Goal: Task Accomplishment & Management: Manage account settings

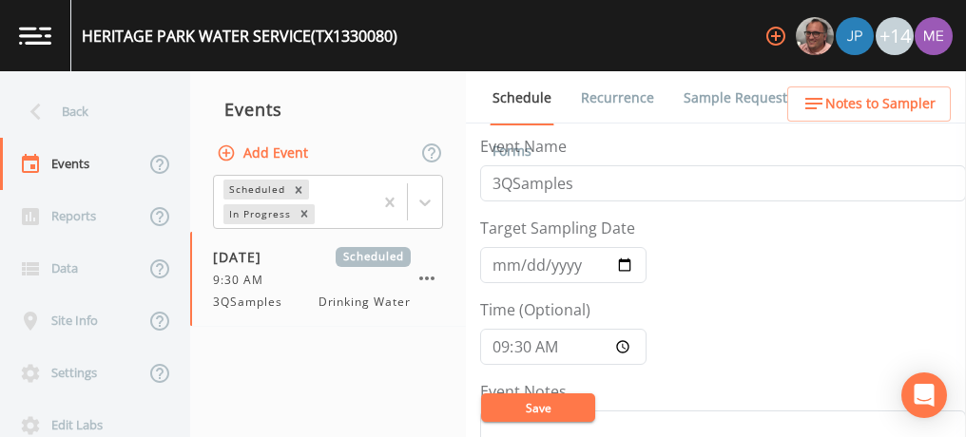
scroll to position [555, 0]
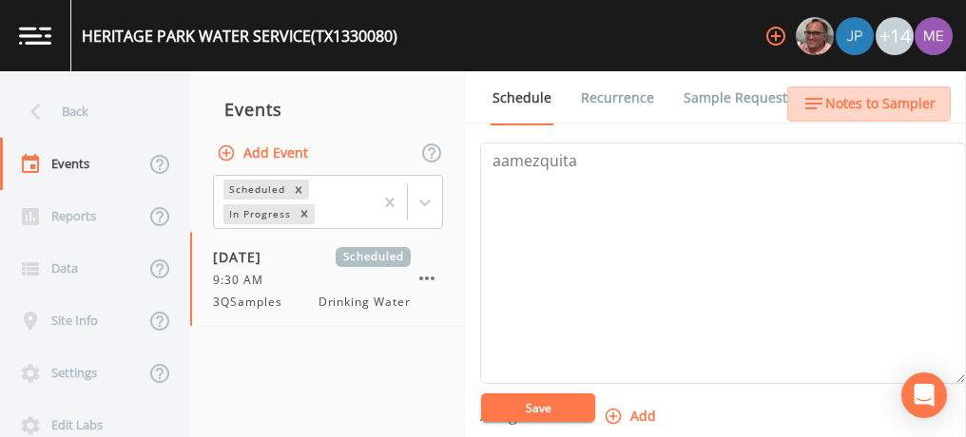
click at [843, 98] on span "Notes to Sampler" at bounding box center [880, 104] width 110 height 24
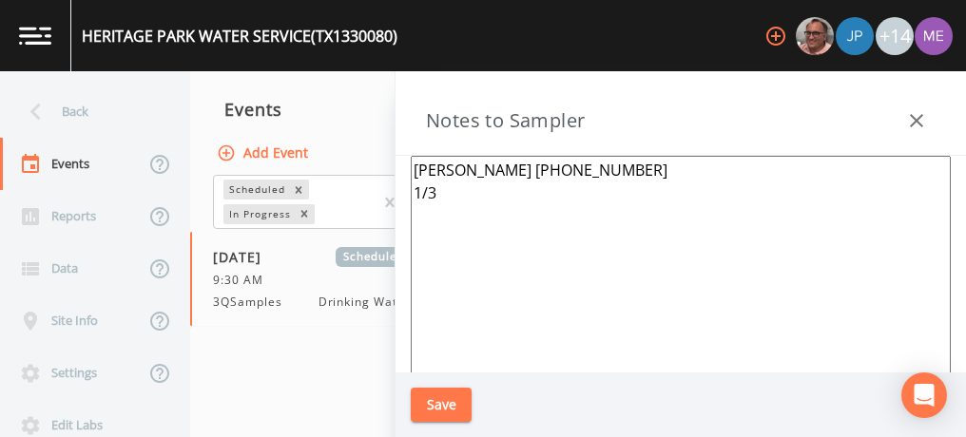
click at [508, 195] on textarea "[PERSON_NAME] [PHONE_NUMBER] 1/3" at bounding box center [681, 387] width 540 height 462
paste textarea "[STREET_ADDRESS]"
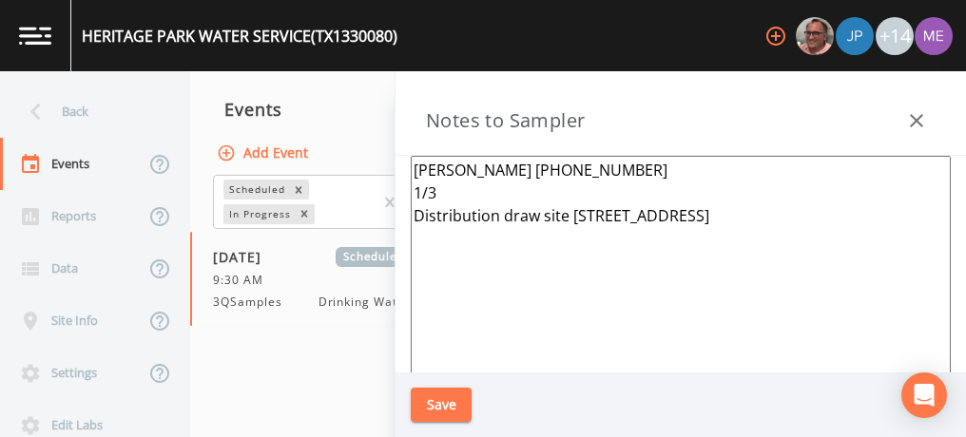
drag, startPoint x: 412, startPoint y: 168, endPoint x: 636, endPoint y: 159, distance: 224.5
click at [636, 159] on textarea "[PERSON_NAME] [PHONE_NUMBER] 1/3 Distribution draw site [STREET_ADDRESS]" at bounding box center [681, 387] width 540 height 462
type textarea "[PERSON_NAME] [PHONE_NUMBER] 1/3 Distribution draw site [STREET_ADDRESS]"
click at [422, 402] on button "Save" at bounding box center [441, 405] width 61 height 35
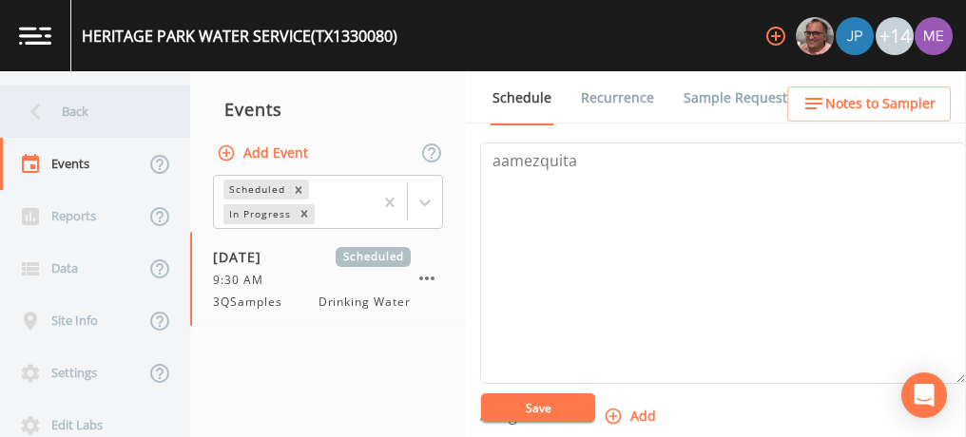
click at [88, 106] on div "Back" at bounding box center [85, 112] width 171 height 52
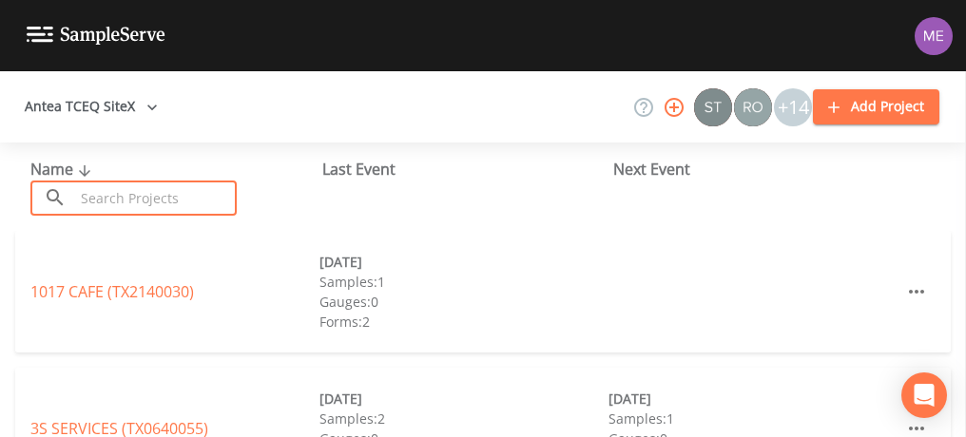
click at [122, 193] on input "text" at bounding box center [155, 198] width 163 height 35
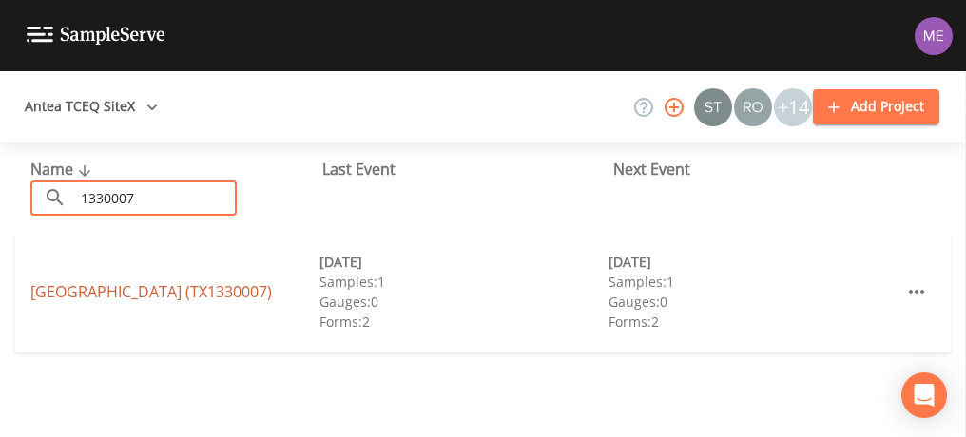
type input "1330007"
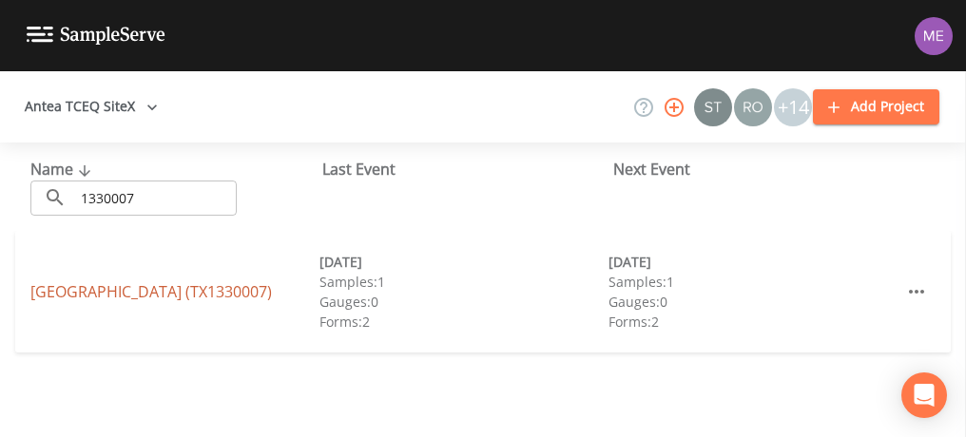
click at [78, 286] on link "[GEOGRAPHIC_DATA] (TX1330007)" at bounding box center [150, 291] width 241 height 21
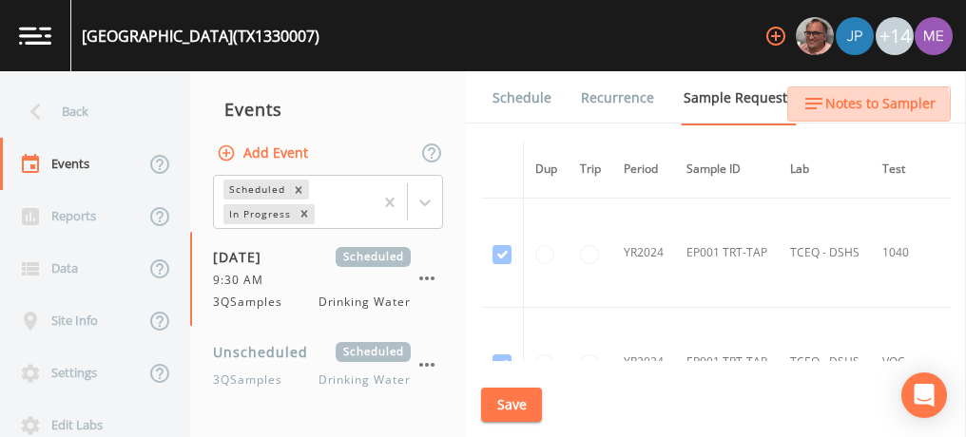
click at [850, 111] on span "Notes to Sampler" at bounding box center [880, 104] width 110 height 24
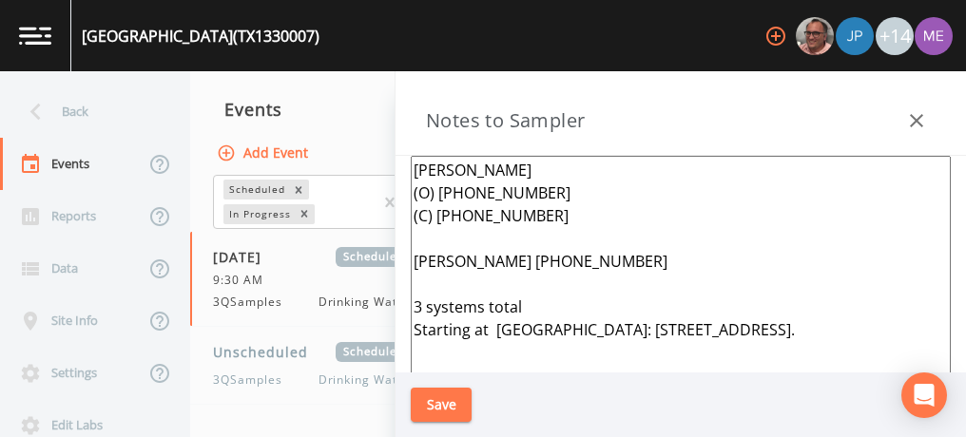
drag, startPoint x: 412, startPoint y: 167, endPoint x: 894, endPoint y: 325, distance: 507.9
click at [894, 325] on textarea "[PERSON_NAME] (O) [PHONE_NUMBER] (C) [PHONE_NUMBER] [PERSON_NAME] [PHONE_NUMBER…" at bounding box center [681, 387] width 540 height 462
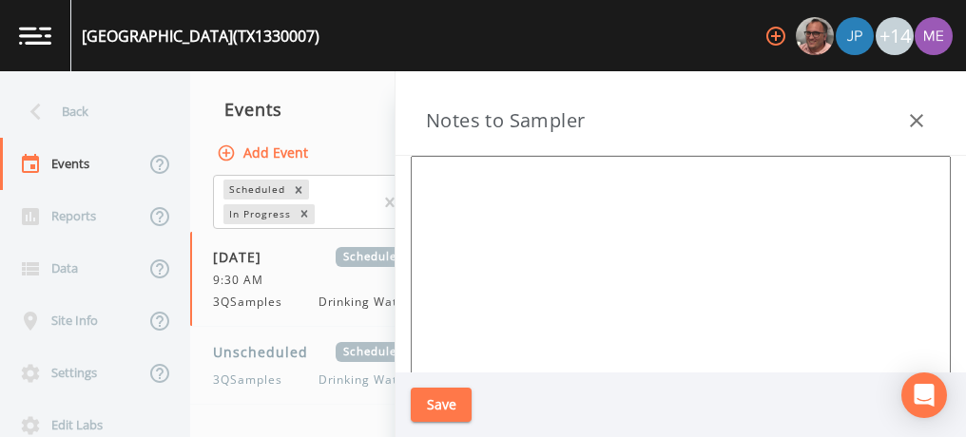
paste textarea "[PERSON_NAME] [PHONE_NUMBER]"
type textarea "[PERSON_NAME] [PHONE_NUMBER]"
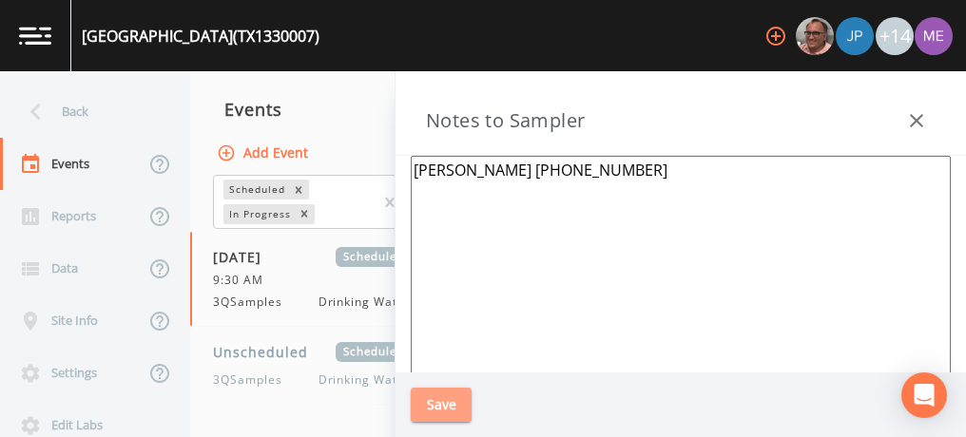
click at [440, 411] on button "Save" at bounding box center [441, 405] width 61 height 35
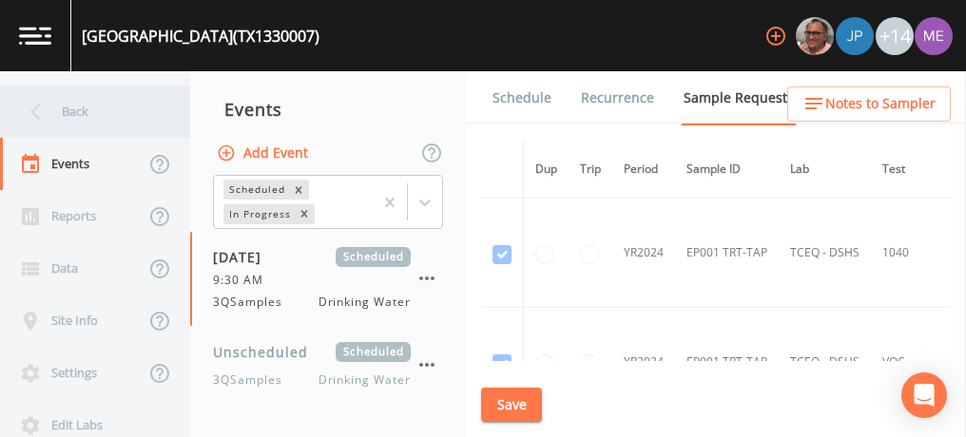
click at [85, 106] on div "Back" at bounding box center [85, 112] width 171 height 52
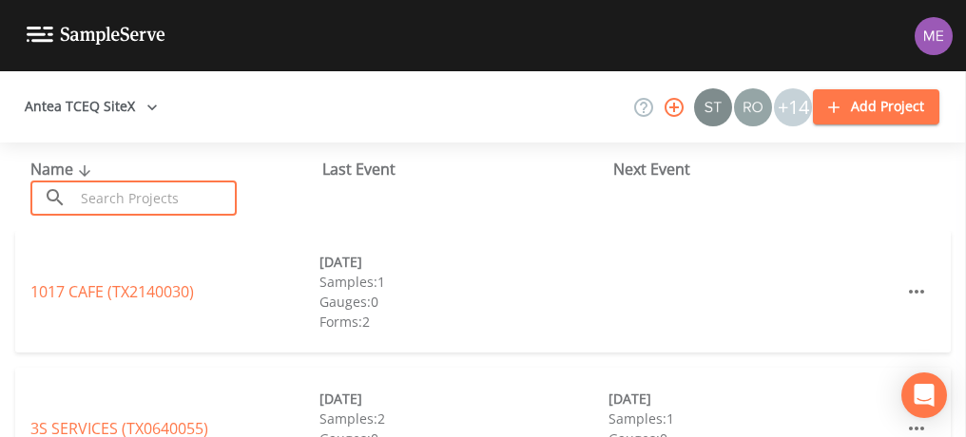
click at [122, 193] on input "text" at bounding box center [155, 198] width 163 height 35
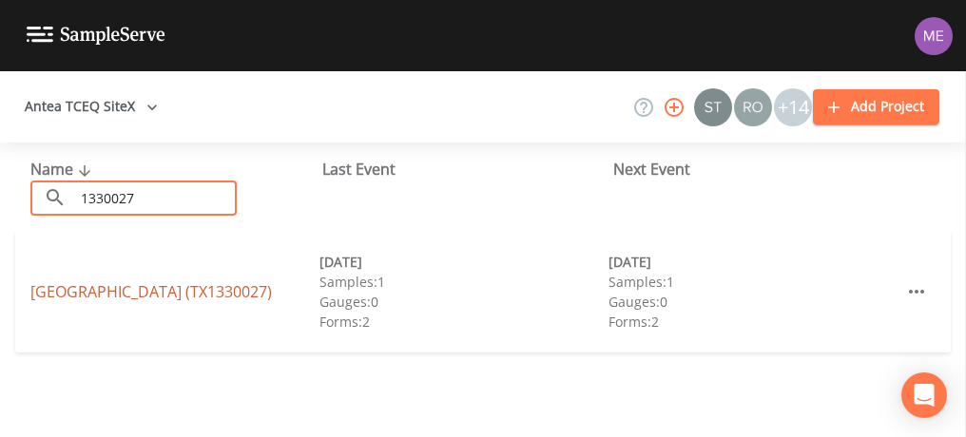
type input "1330027"
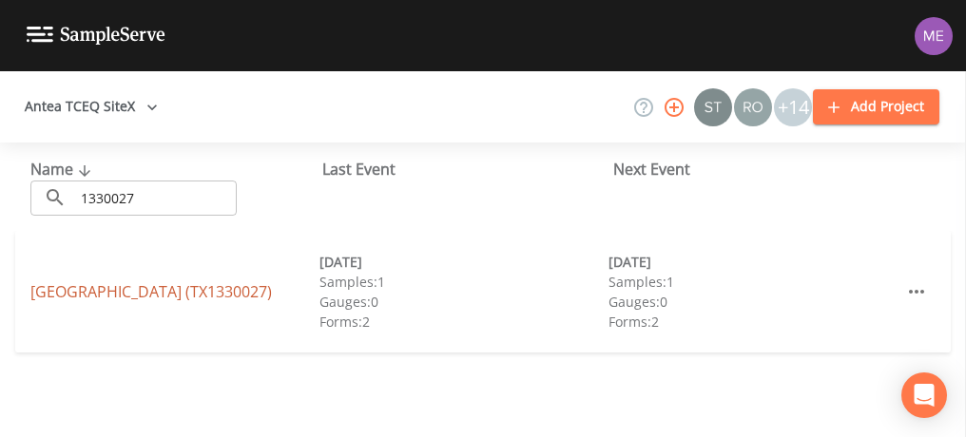
click at [96, 287] on link "[GEOGRAPHIC_DATA] (TX1330027)" at bounding box center [150, 291] width 241 height 21
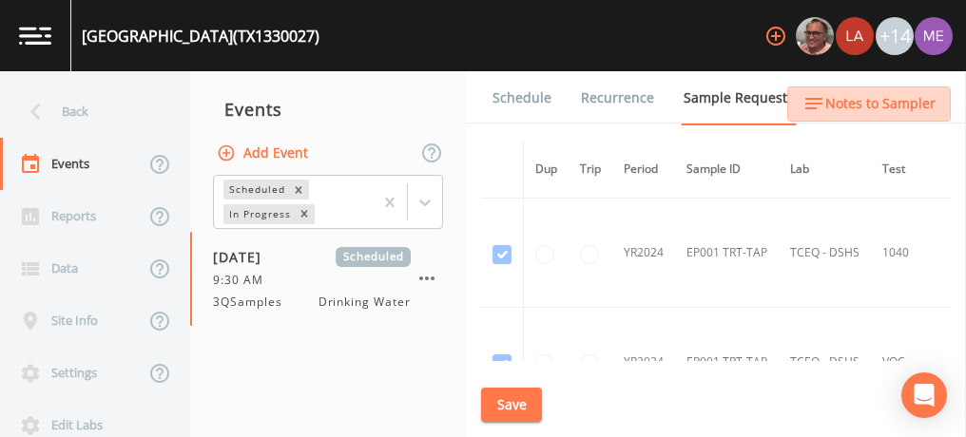
click at [849, 95] on span "Notes to Sampler" at bounding box center [880, 104] width 110 height 24
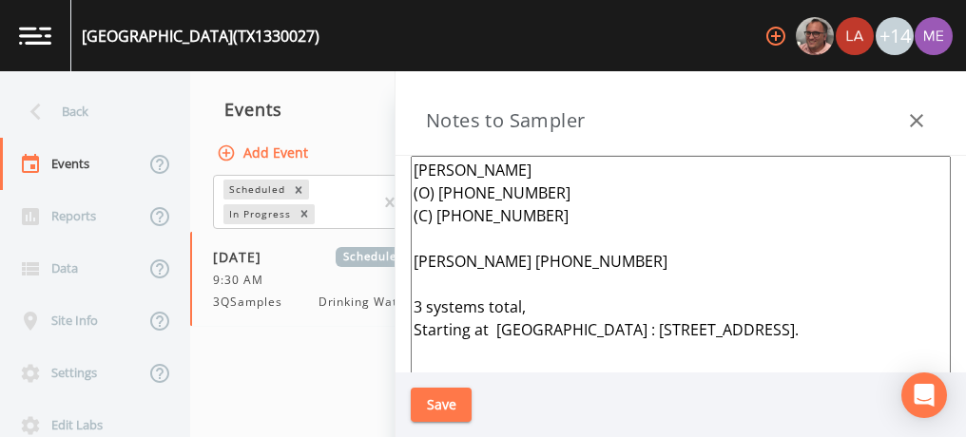
drag, startPoint x: 412, startPoint y: 171, endPoint x: 857, endPoint y: 322, distance: 469.8
click at [857, 322] on textarea "[PERSON_NAME] (O) [PHONE_NUMBER] (C) [PHONE_NUMBER] [PERSON_NAME] [PHONE_NUMBER…" at bounding box center [681, 387] width 540 height 462
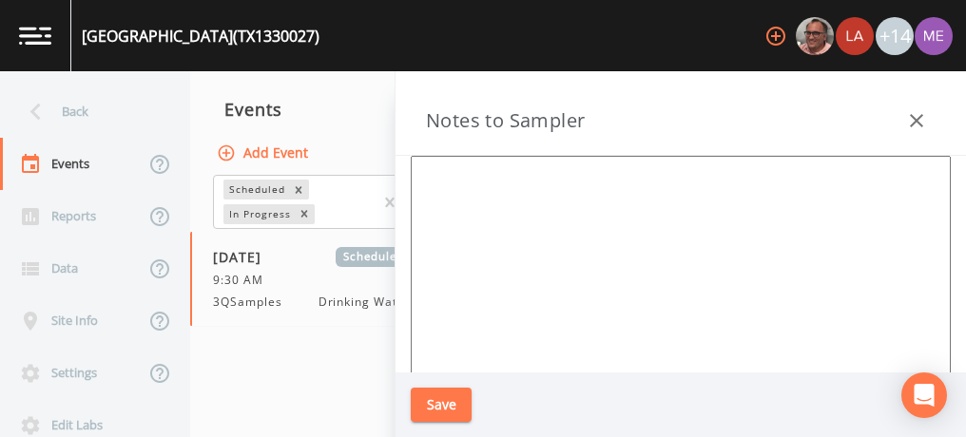
paste textarea "[PERSON_NAME] [PHONE_NUMBER]"
type textarea "[PERSON_NAME] [PHONE_NUMBER] 3/3"
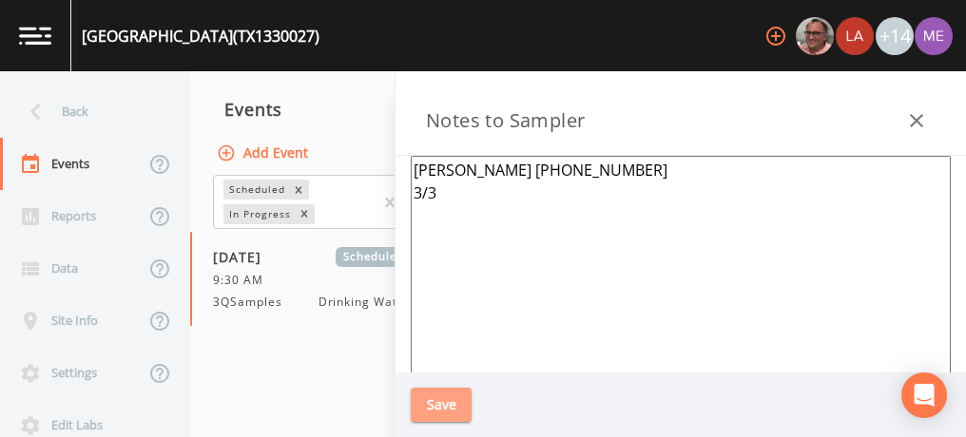
click at [452, 406] on button "Save" at bounding box center [441, 405] width 61 height 35
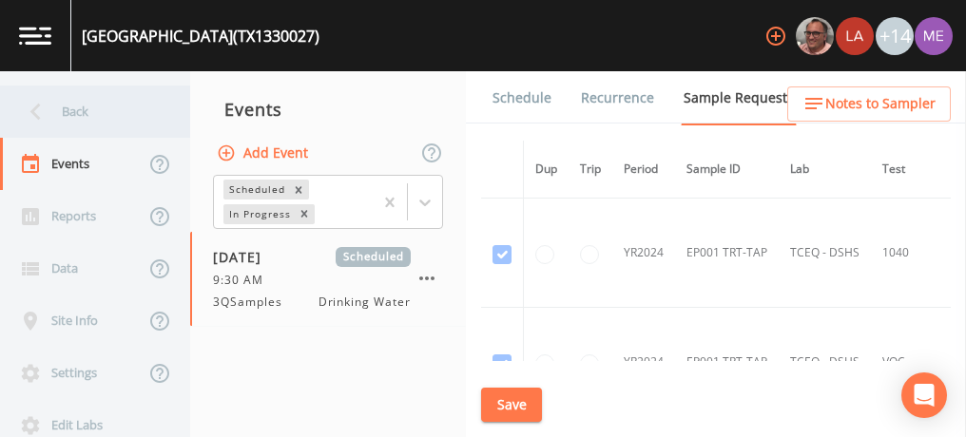
click at [62, 112] on div "Back" at bounding box center [85, 112] width 171 height 52
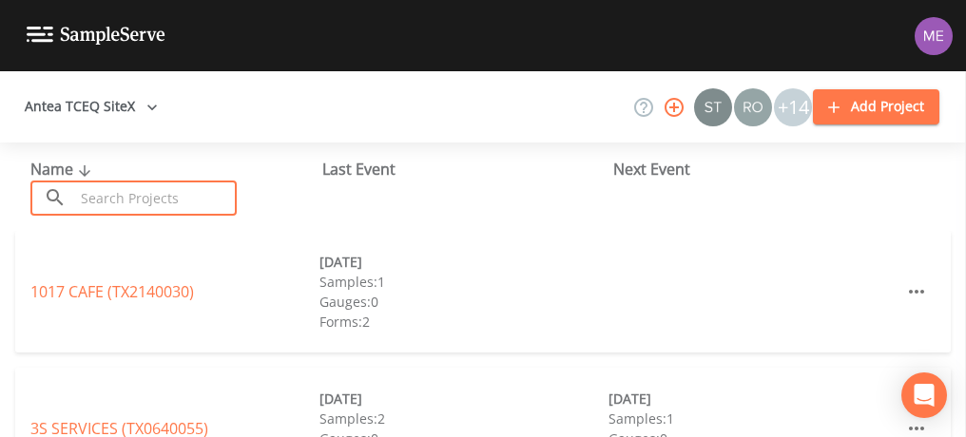
click at [101, 198] on input "text" at bounding box center [155, 198] width 163 height 35
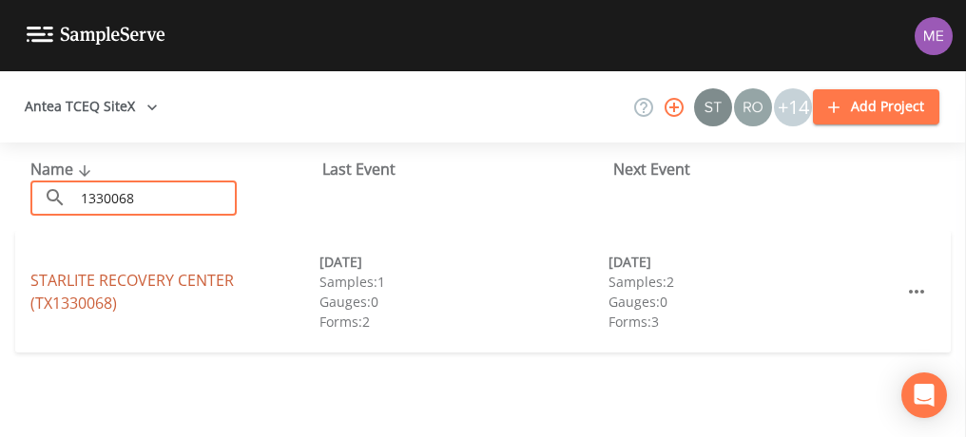
type input "1330068"
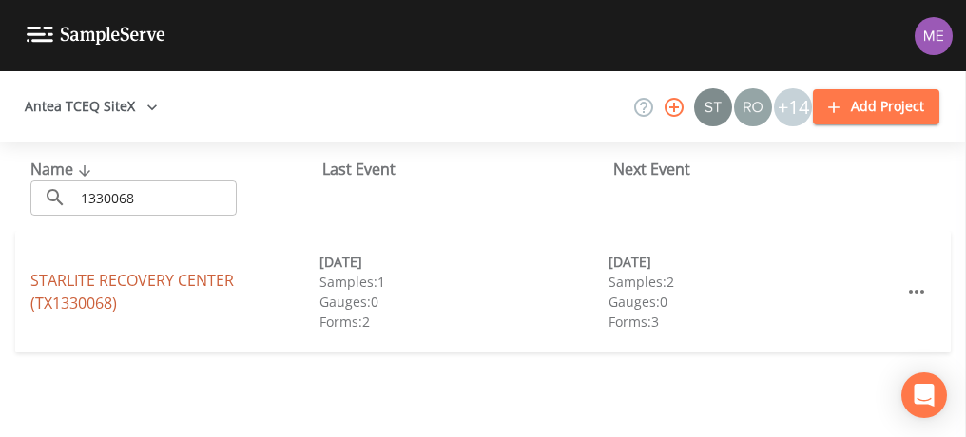
click at [69, 277] on link "STARLITE RECOVERY CENTER (TX1330068)" at bounding box center [131, 292] width 203 height 44
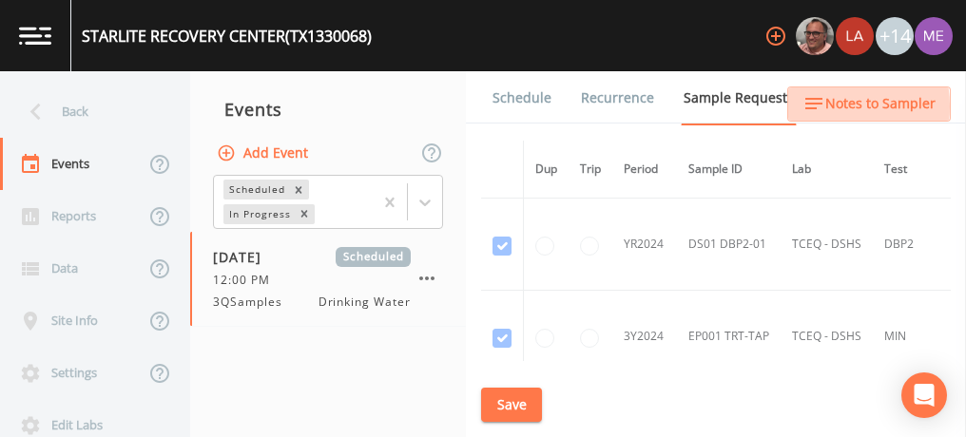
click at [819, 106] on icon "button" at bounding box center [813, 103] width 23 height 23
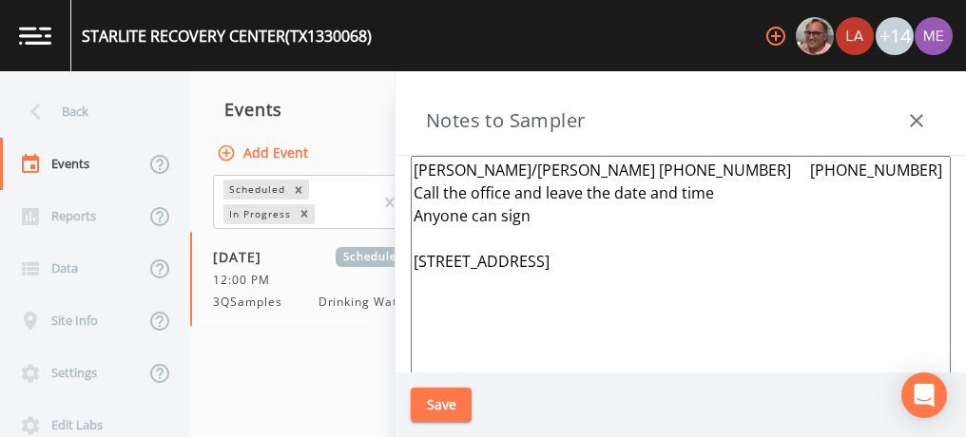
click at [532, 219] on textarea "[PERSON_NAME]/[PERSON_NAME] [PHONE_NUMBER] [PHONE_NUMBER] Call the office and l…" at bounding box center [681, 387] width 540 height 462
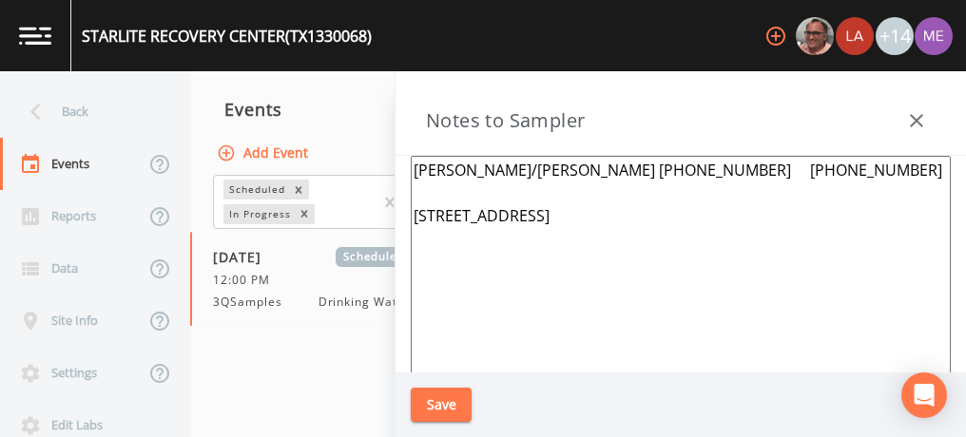
type textarea "[PERSON_NAME]/[PERSON_NAME] [PHONE_NUMBER] [PHONE_NUMBER] [STREET_ADDRESS]"
click at [433, 404] on button "Save" at bounding box center [441, 405] width 61 height 35
